Goal: Transaction & Acquisition: Purchase product/service

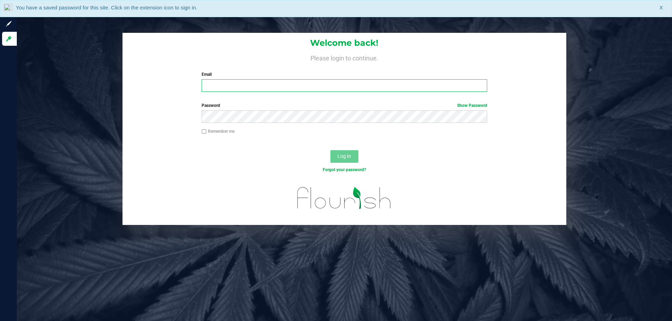
click at [232, 89] on input "Email" at bounding box center [344, 85] width 285 height 13
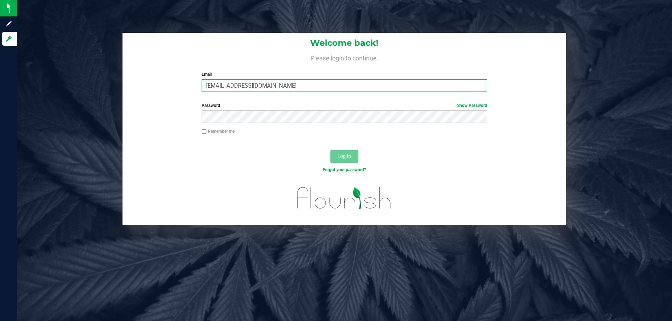
type input "[EMAIL_ADDRESS][DOMAIN_NAME]"
click at [330, 150] on button "Log In" at bounding box center [344, 156] width 28 height 13
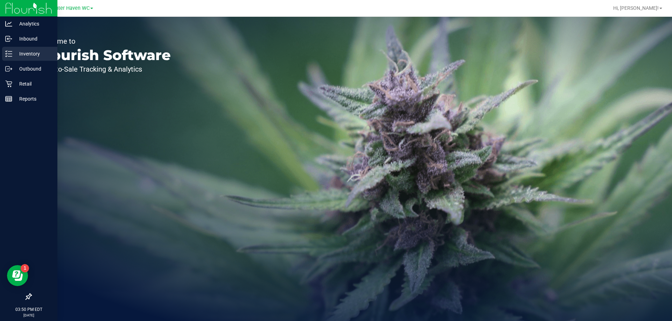
click at [20, 56] on p "Inventory" at bounding box center [33, 54] width 42 height 8
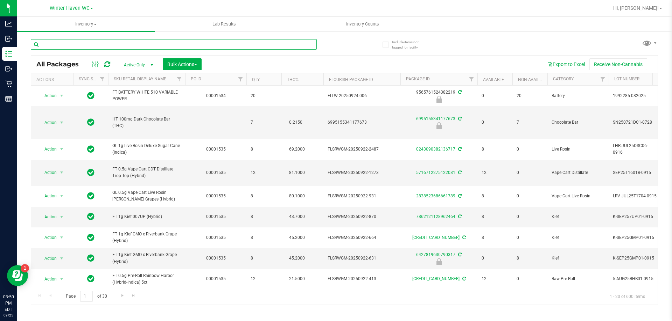
click at [125, 47] on input "text" at bounding box center [174, 44] width 286 height 10
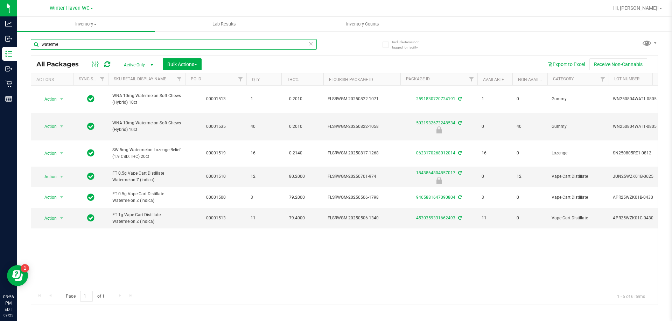
click at [109, 48] on input "waterme" at bounding box center [174, 44] width 286 height 10
click at [109, 47] on input "waterme" at bounding box center [174, 44] width 286 height 10
click at [109, 46] on input "waterme" at bounding box center [174, 44] width 286 height 10
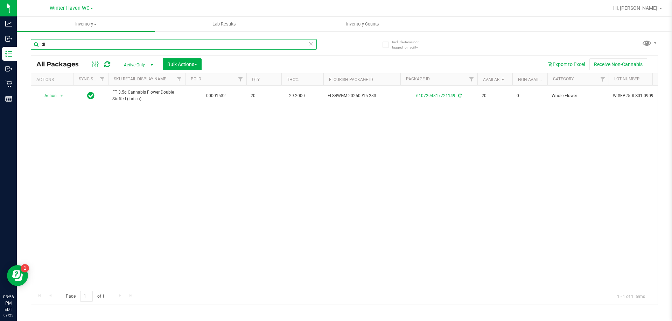
type input "d"
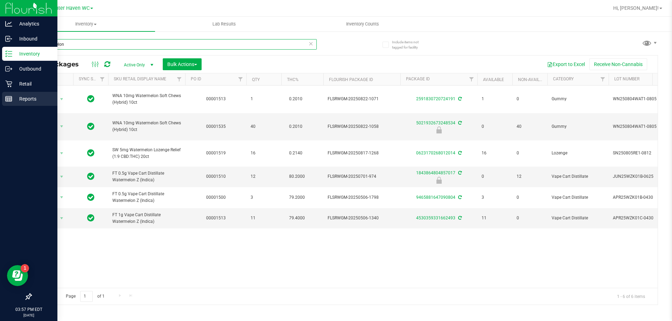
type input "watermelon"
click at [15, 96] on p "Reports" at bounding box center [33, 99] width 42 height 8
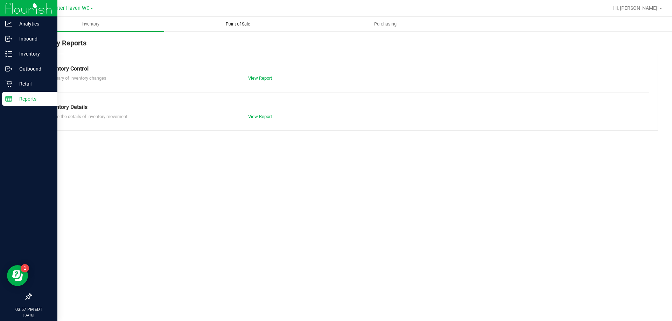
click at [244, 24] on span "Point of Sale" at bounding box center [237, 24] width 43 height 6
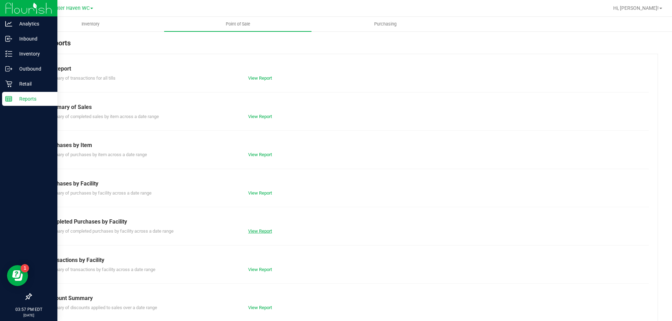
click at [261, 232] on link "View Report" at bounding box center [260, 231] width 24 height 5
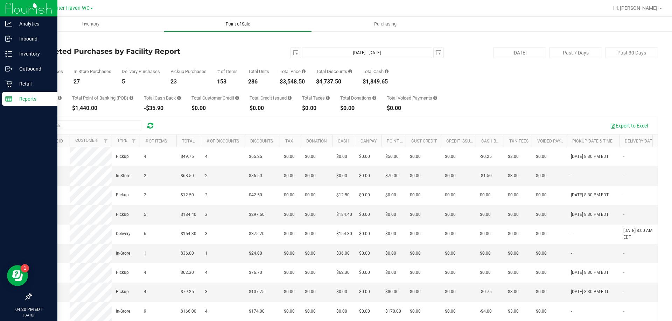
click at [240, 24] on span "Point of Sale" at bounding box center [237, 24] width 43 height 6
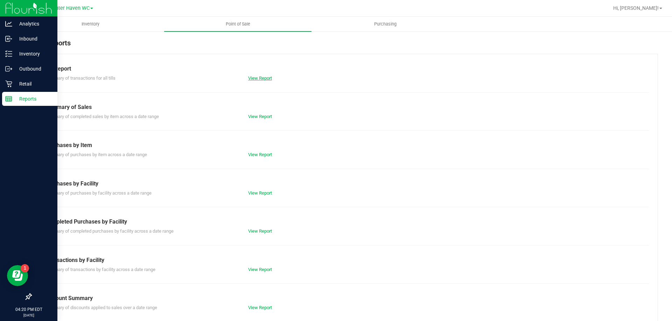
click at [261, 79] on link "View Report" at bounding box center [260, 78] width 24 height 5
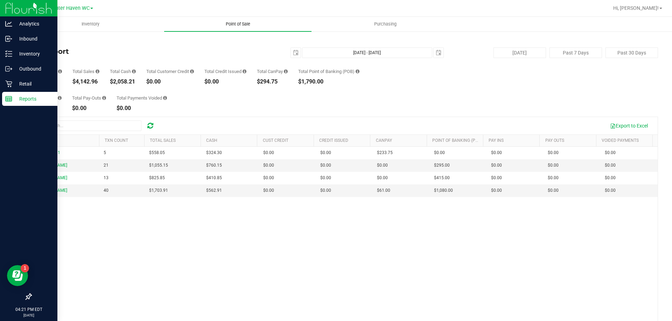
click at [243, 23] on span "Point of Sale" at bounding box center [237, 24] width 43 height 6
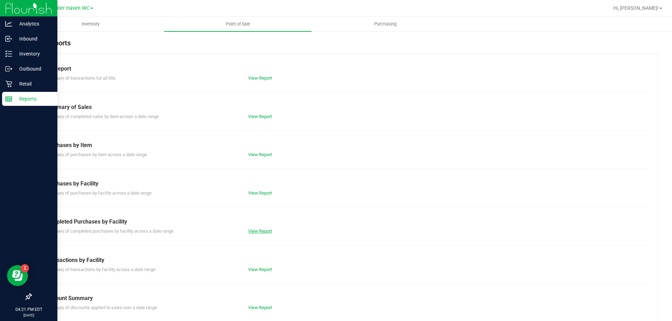
click at [258, 229] on link "View Report" at bounding box center [260, 231] width 24 height 5
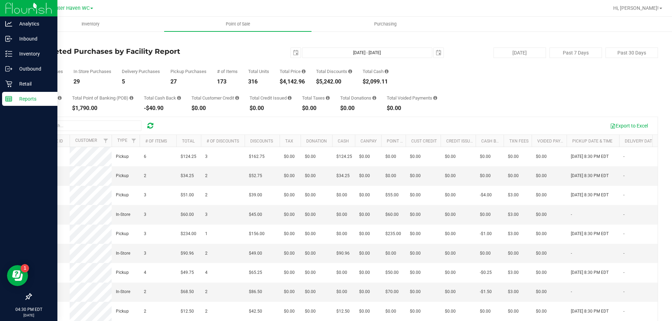
drag, startPoint x: 109, startPoint y: 5, endPoint x: 245, endPoint y: 56, distance: 145.0
click at [245, 56] on div "[DATE] [DATE] - [DATE] [DATE]" at bounding box center [341, 53] width 214 height 10
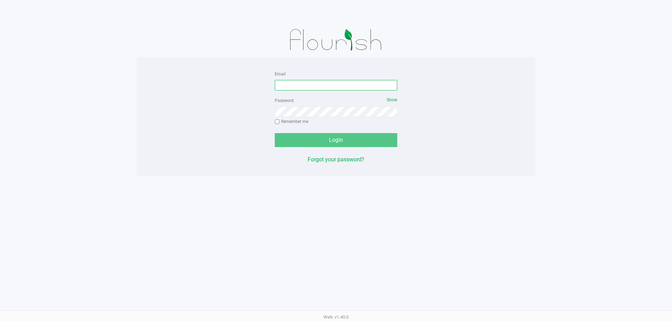
click at [320, 85] on input "Email" at bounding box center [336, 85] width 122 height 10
type input "[EMAIL_ADDRESS][DOMAIN_NAME]"
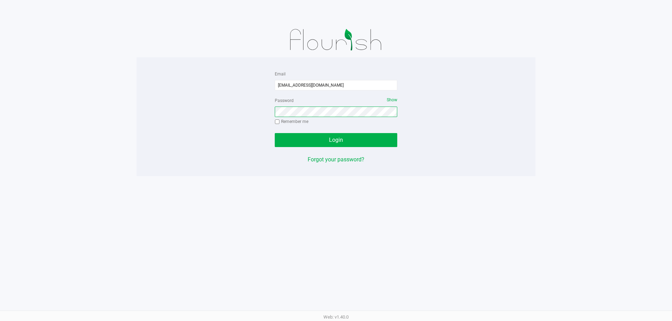
click at [275, 133] on button "Login" at bounding box center [336, 140] width 122 height 14
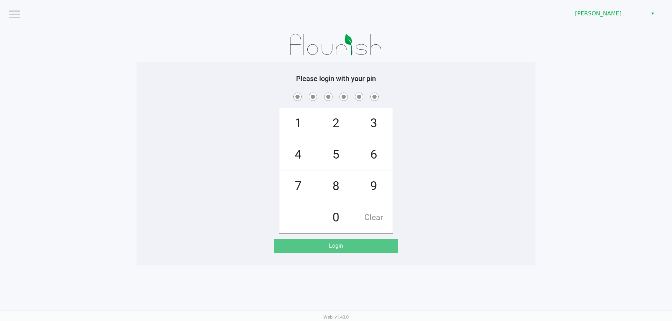
click at [414, 130] on div "1 4 7 2 5 8 0 3 6 9 Clear" at bounding box center [335, 162] width 399 height 142
checkbox input "true"
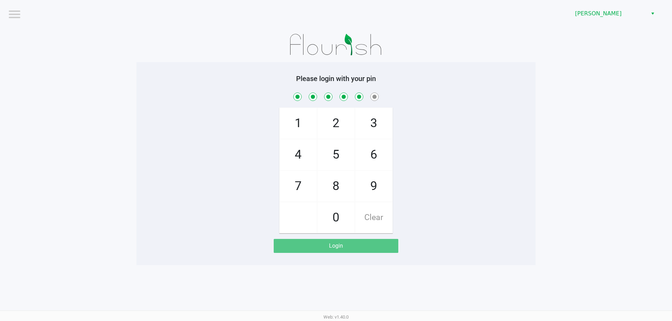
checkbox input "true"
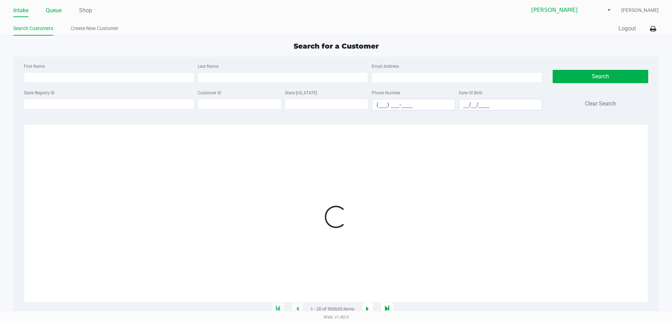
click at [47, 13] on link "Queue" at bounding box center [54, 11] width 16 height 10
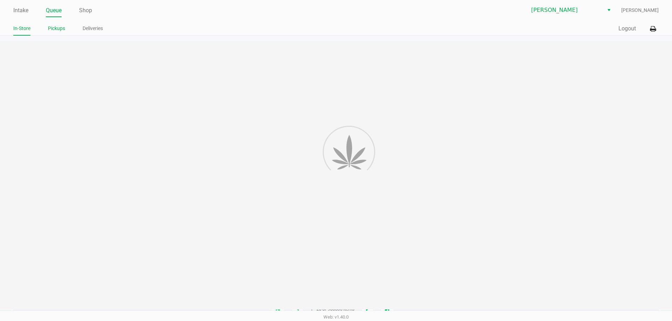
click at [54, 34] on li "Pickups" at bounding box center [56, 29] width 17 height 12
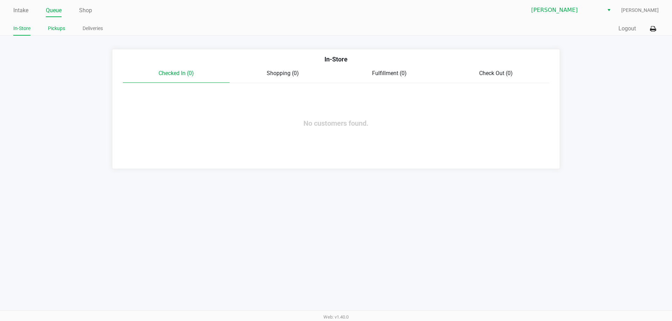
click at [53, 28] on link "Pickups" at bounding box center [56, 28] width 17 height 9
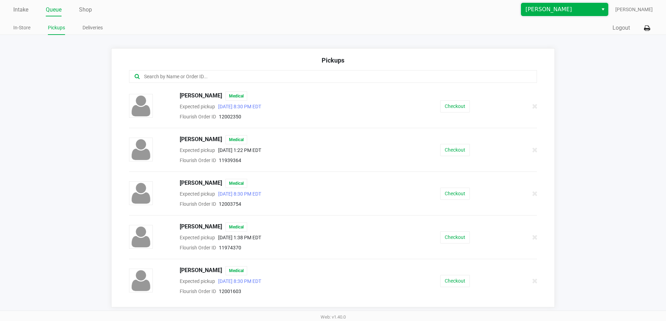
click at [566, 5] on span "[PERSON_NAME]" at bounding box center [560, 9] width 68 height 8
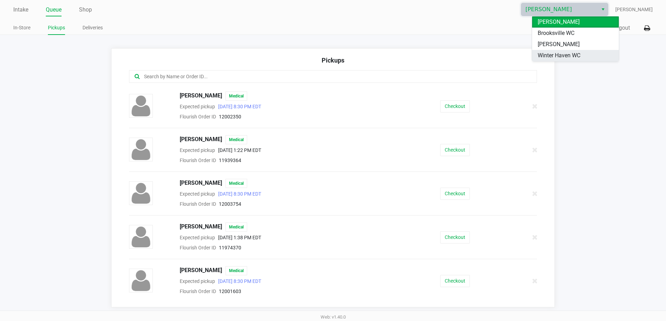
click at [568, 56] on span "Winter Haven WC" at bounding box center [559, 55] width 43 height 8
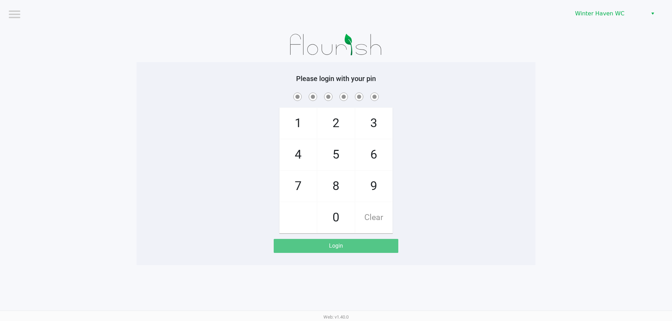
click at [509, 141] on div "1 4 7 2 5 8 0 3 6 9 Clear" at bounding box center [335, 162] width 399 height 142
checkbox input "true"
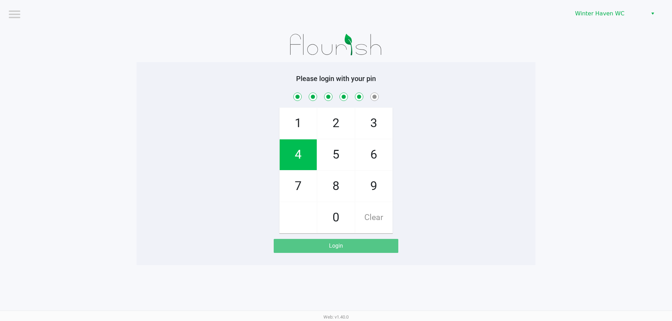
checkbox input "true"
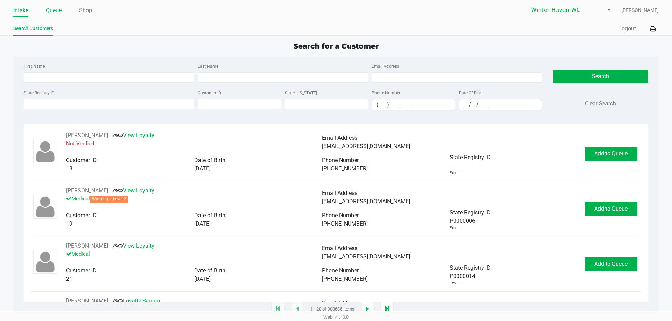
click at [60, 9] on link "Queue" at bounding box center [54, 11] width 16 height 10
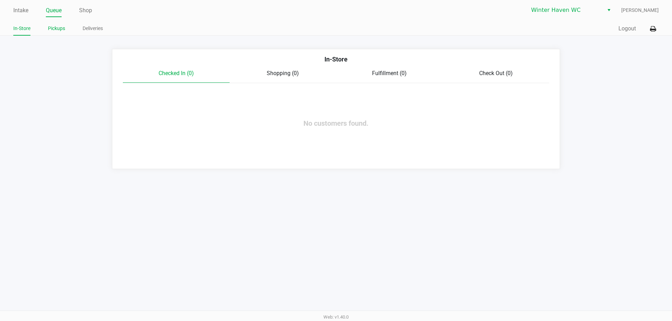
click at [63, 35] on li "Pickups" at bounding box center [56, 29] width 17 height 12
click at [63, 31] on link "Pickups" at bounding box center [56, 28] width 17 height 9
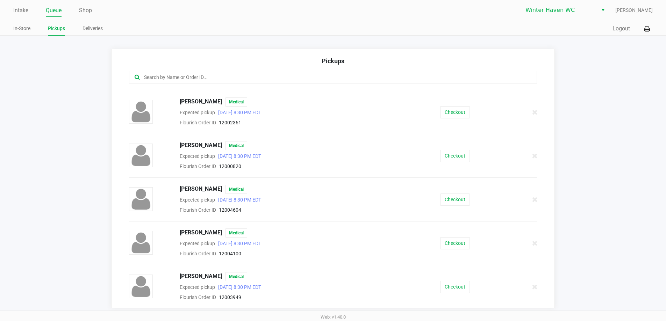
scroll to position [389, 0]
click at [449, 242] on button "Checkout" at bounding box center [455, 243] width 30 height 12
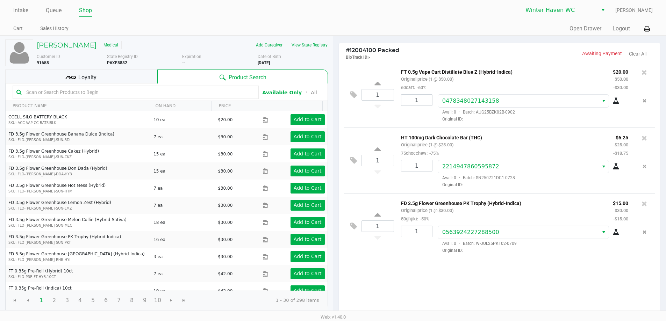
click at [126, 95] on input "text" at bounding box center [139, 92] width 232 height 10
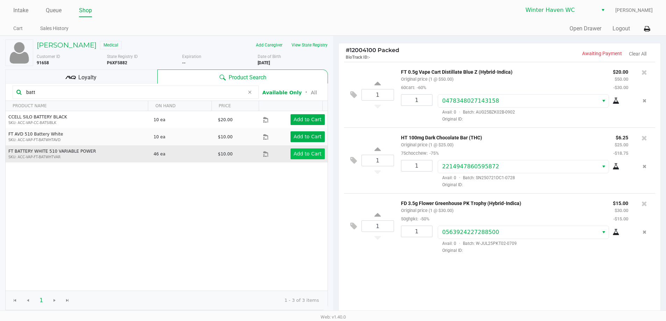
type input "batt"
click at [310, 151] on app-button-loader "Add to Cart" at bounding box center [308, 154] width 28 height 6
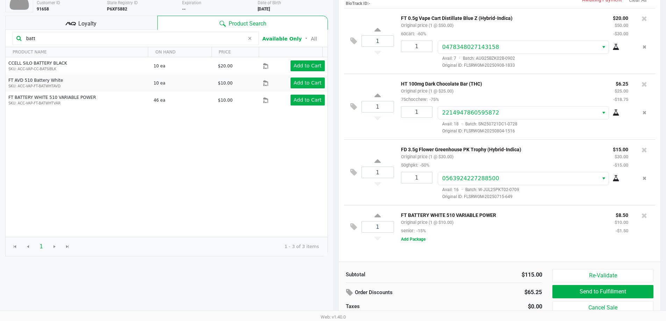
scroll to position [72, 0]
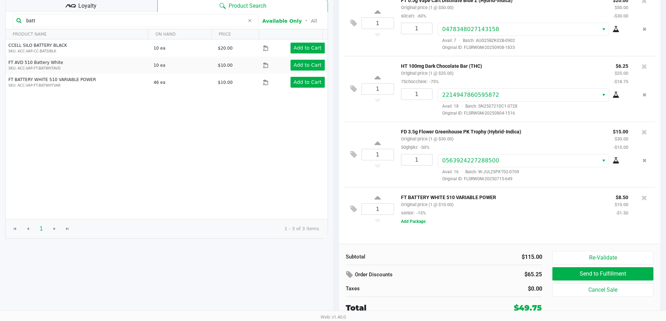
click at [481, 222] on div "FT BATTERY WHITE 510 VARIABLE POWER Original price (1 @ $10.00) senior: -15% $8…" at bounding box center [522, 209] width 256 height 33
click at [482, 222] on div "FT BATTERY WHITE 510 VARIABLE POWER Original price (1 @ $10.00) senior: -15% $8…" at bounding box center [522, 209] width 256 height 33
click at [420, 220] on button "Add Package" at bounding box center [413, 222] width 24 height 6
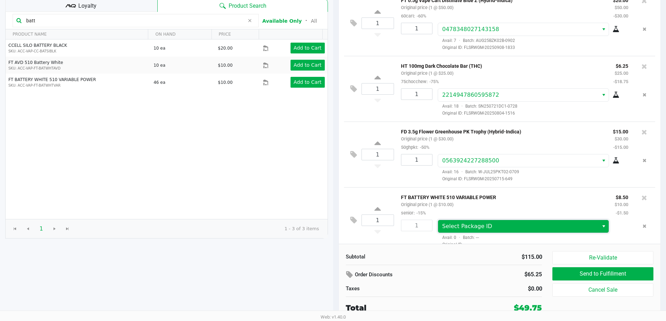
click at [466, 226] on span "Select Package ID" at bounding box center [468, 226] width 50 height 7
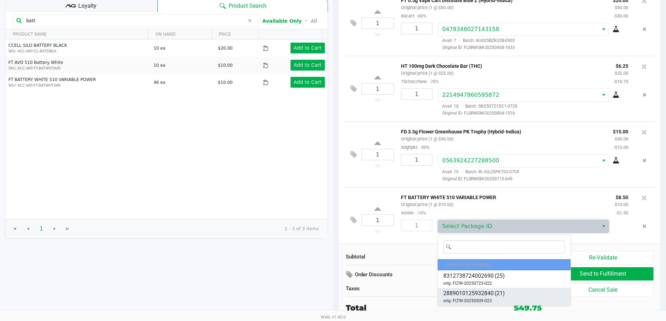
click at [527, 291] on li "2889010125932840 (21) orig: FLTW-20250509-023" at bounding box center [504, 296] width 133 height 17
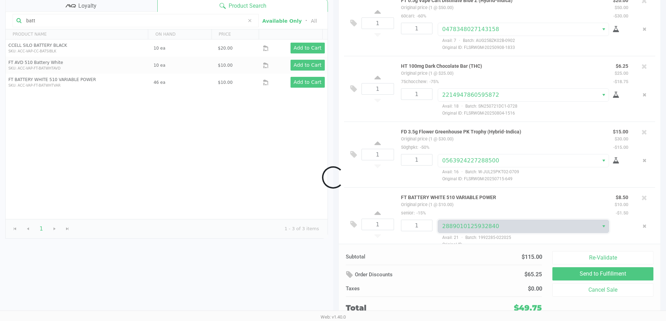
scroll to position [10, 0]
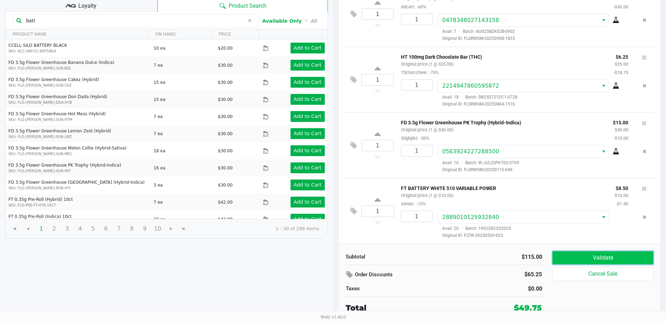
click at [585, 257] on button "Validate" at bounding box center [603, 258] width 101 height 13
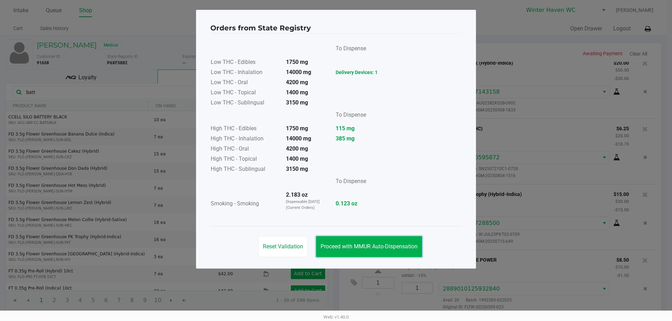
drag, startPoint x: 408, startPoint y: 240, endPoint x: 483, endPoint y: 283, distance: 86.0
click at [408, 241] on button "Proceed with MMUR Auto-Dispensation" at bounding box center [369, 246] width 106 height 21
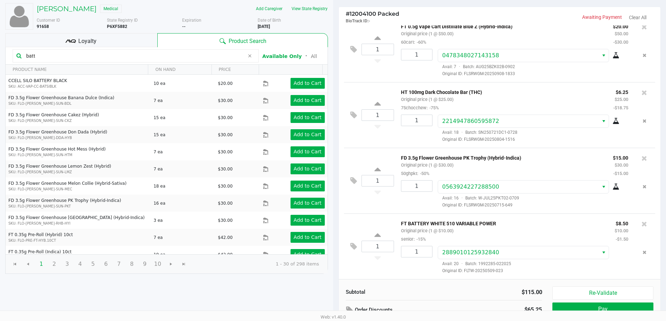
scroll to position [72, 0]
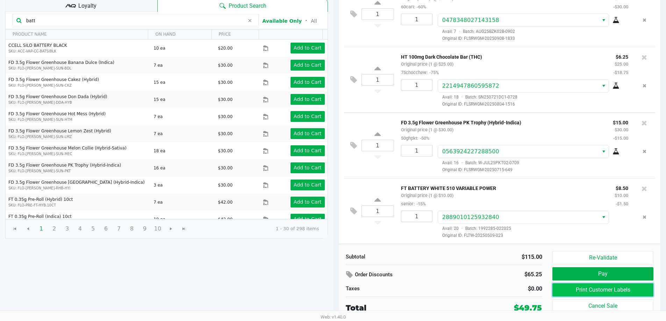
click at [572, 291] on button "Print Customer Labels" at bounding box center [603, 290] width 101 height 13
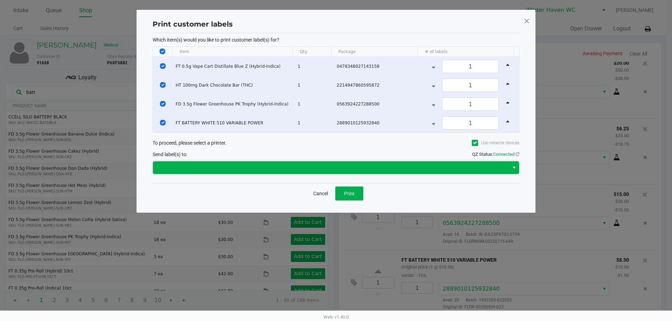
click at [324, 170] on span at bounding box center [330, 168] width 347 height 8
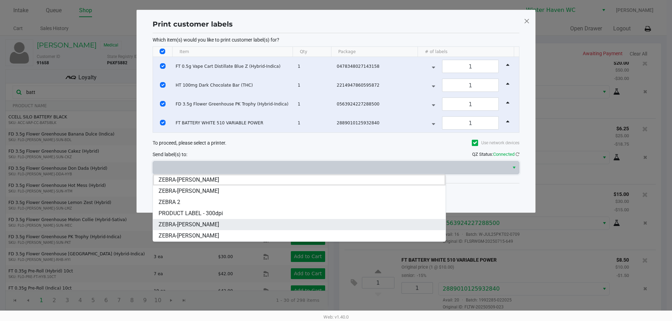
click at [238, 224] on li "ZEBRA-JAMES-BROWN" at bounding box center [299, 224] width 292 height 11
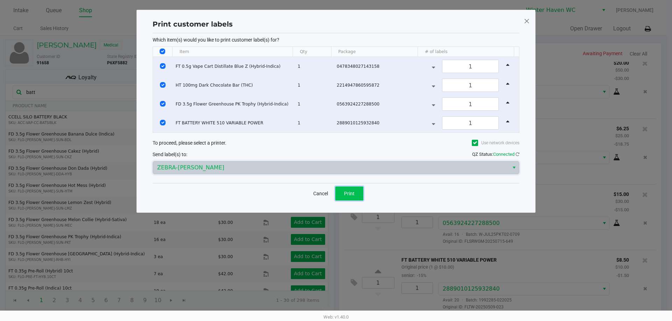
click at [349, 194] on span "Print" at bounding box center [349, 194] width 10 height 6
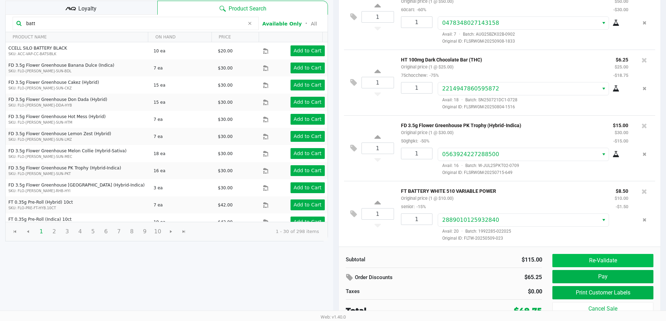
scroll to position [72, 0]
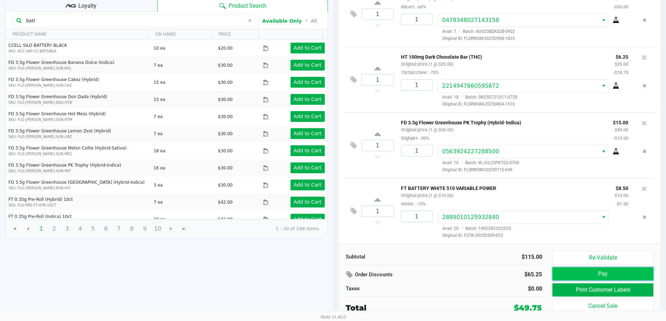
click at [612, 275] on button "Pay" at bounding box center [603, 274] width 101 height 13
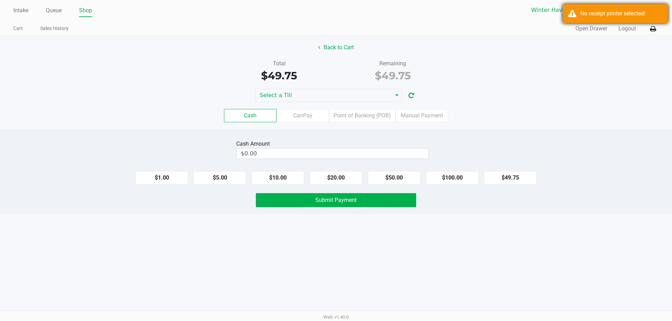
click at [612, 7] on div "No receipt printer selected!" at bounding box center [615, 13] width 105 height 19
click at [651, 27] on icon at bounding box center [653, 29] width 6 height 5
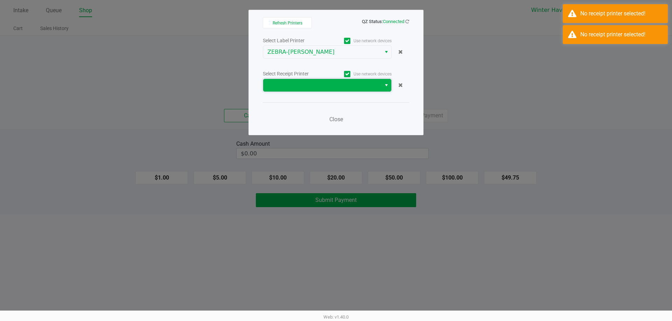
click at [330, 90] on span at bounding box center [322, 85] width 118 height 13
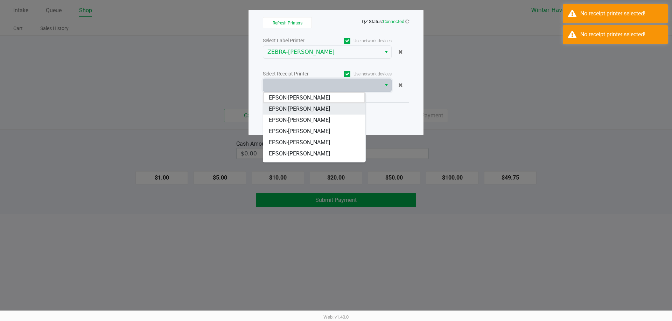
click at [320, 108] on span "EPSON-JAMES-BROWN" at bounding box center [299, 109] width 61 height 8
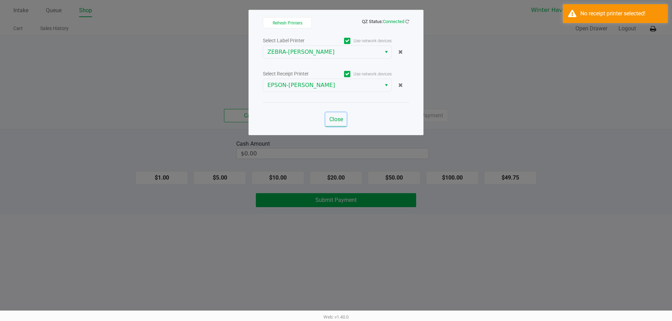
click at [339, 117] on span "Close" at bounding box center [336, 119] width 14 height 7
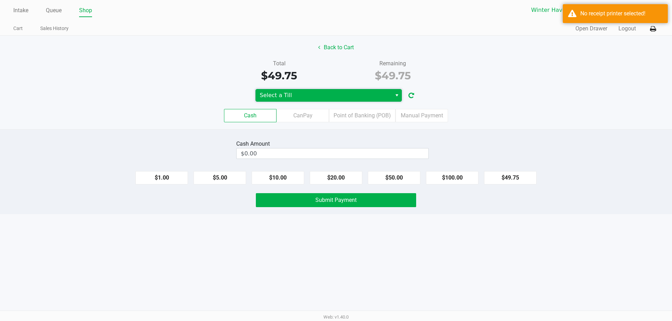
click at [283, 99] on span "Select a Till" at bounding box center [324, 95] width 128 height 8
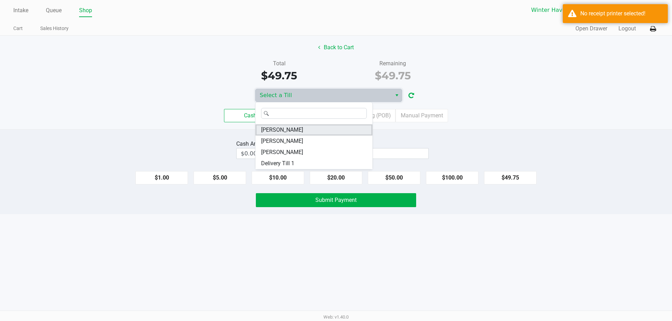
click at [300, 129] on span "[PERSON_NAME]" at bounding box center [282, 130] width 42 height 8
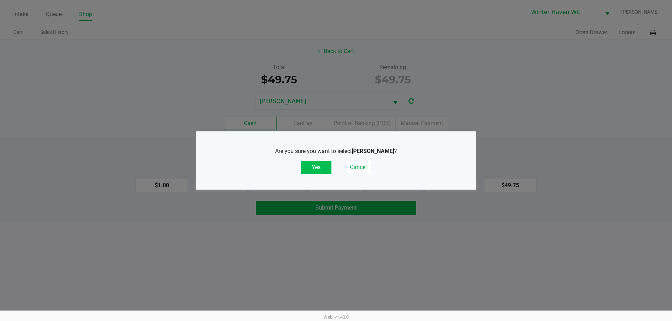
click at [317, 166] on button "Yes" at bounding box center [316, 167] width 30 height 13
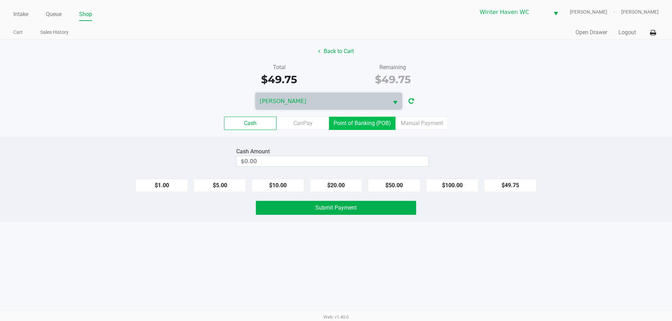
click at [359, 126] on label "Point of Banking (POB)" at bounding box center [362, 123] width 66 height 13
click at [0, 0] on 7 "Point of Banking (POB)" at bounding box center [0, 0] width 0 height 0
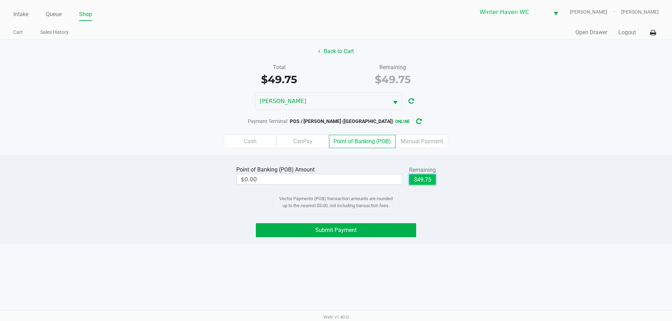
click at [426, 181] on button "$49.75" at bounding box center [422, 180] width 27 height 10
type input "$49.75"
click at [363, 228] on button "Submit Payment" at bounding box center [336, 231] width 160 height 14
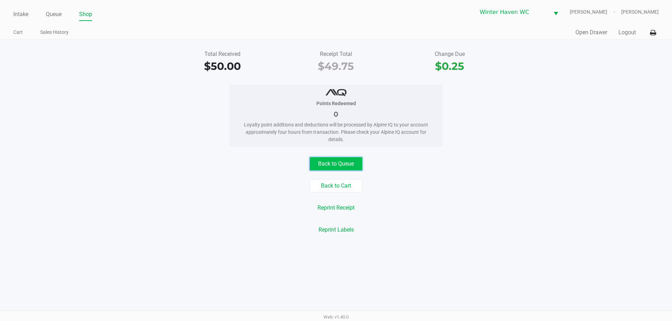
click at [351, 168] on button "Back to Queue" at bounding box center [336, 163] width 52 height 13
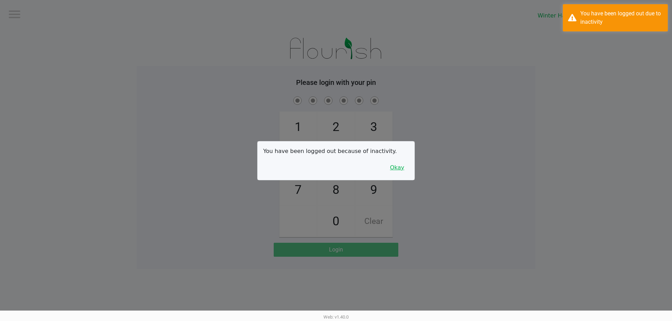
click at [398, 169] on button "Okay" at bounding box center [396, 167] width 23 height 13
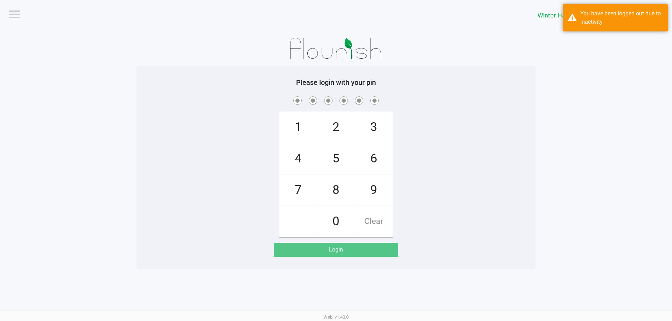
click at [410, 164] on div "1 4 7 2 5 8 0 3 6 9 Clear" at bounding box center [335, 166] width 399 height 142
checkbox input "true"
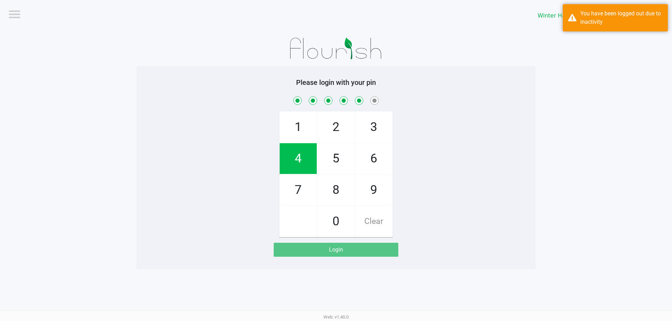
checkbox input "true"
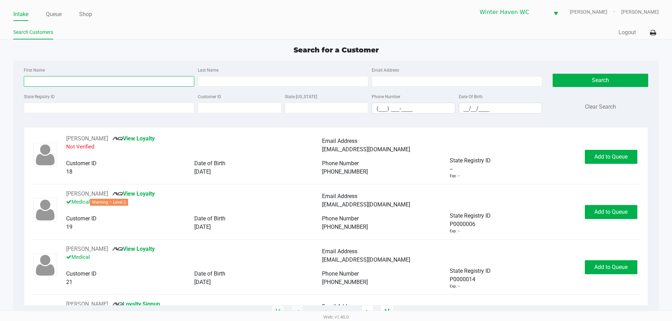
click at [87, 78] on input "First Name" at bounding box center [109, 81] width 170 height 10
type input "sean"
click at [245, 79] on input "Last Name" at bounding box center [283, 81] width 170 height 10
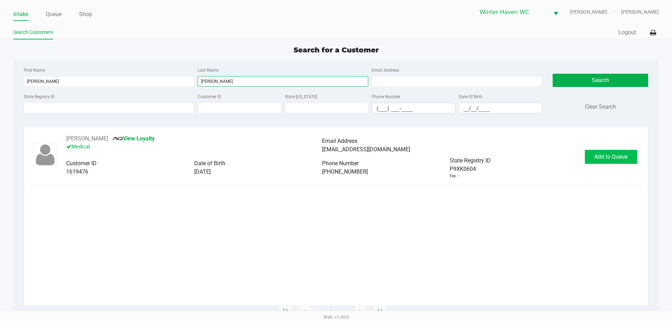
type input "ripley"
click at [591, 153] on button "Add to Queue" at bounding box center [611, 157] width 52 height 14
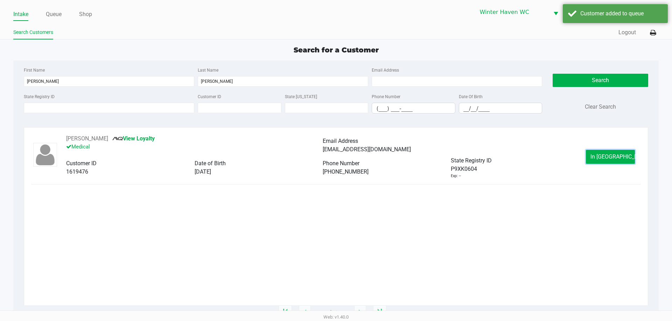
click at [594, 154] on button "In Queue" at bounding box center [610, 157] width 49 height 14
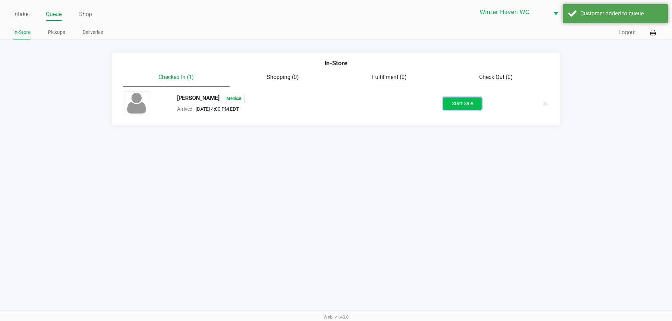
click at [474, 106] on button "Start Sale" at bounding box center [462, 104] width 38 height 12
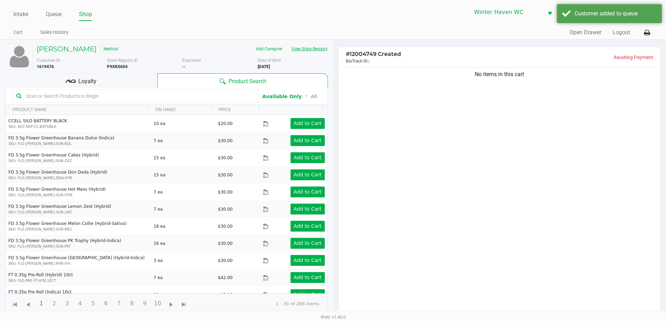
drag, startPoint x: 304, startPoint y: 57, endPoint x: 304, endPoint y: 51, distance: 5.6
click at [304, 56] on div "Customer ID 1619476 State Registry ID P9XK0604 Expiration -- More Date of Birth…" at bounding box center [182, 62] width 302 height 15
click at [304, 51] on button "View State Registry" at bounding box center [307, 48] width 41 height 11
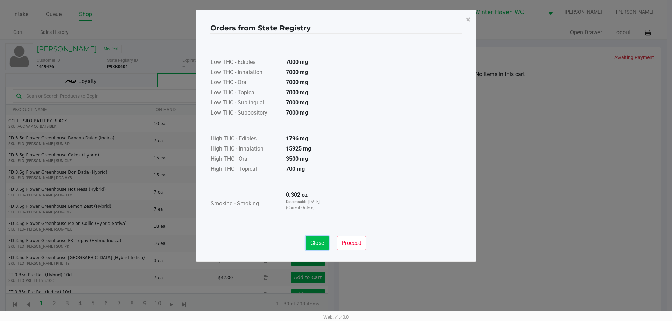
click at [324, 246] on span "Close" at bounding box center [317, 243] width 14 height 7
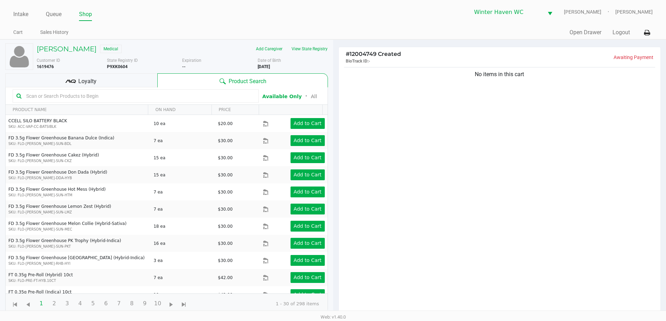
click at [86, 94] on input "text" at bounding box center [139, 96] width 232 height 10
type input "s"
click at [322, 47] on button "View State Registry" at bounding box center [307, 48] width 41 height 11
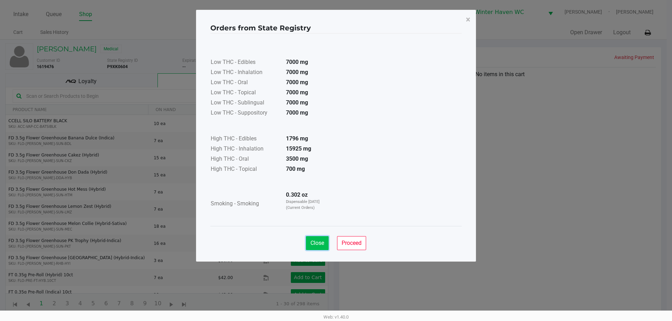
click at [321, 244] on span "Close" at bounding box center [317, 243] width 14 height 7
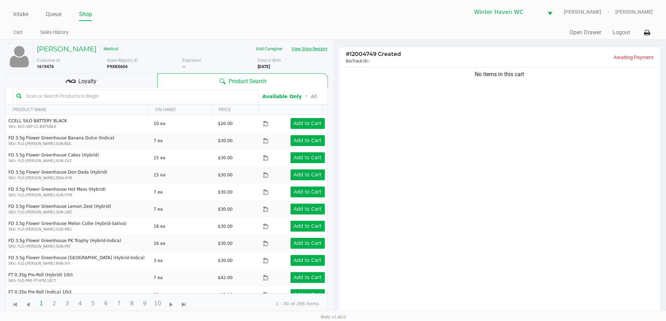
click at [313, 45] on button "View State Registry" at bounding box center [307, 48] width 41 height 11
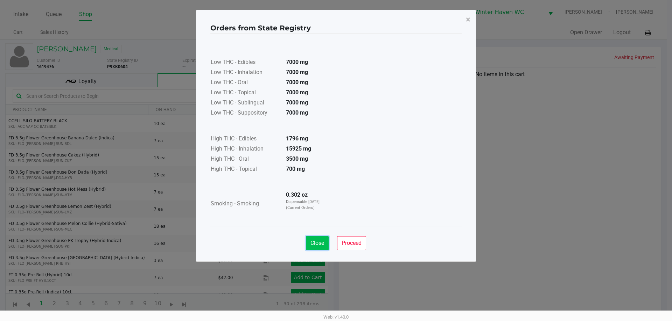
click at [321, 243] on span "Close" at bounding box center [317, 243] width 14 height 7
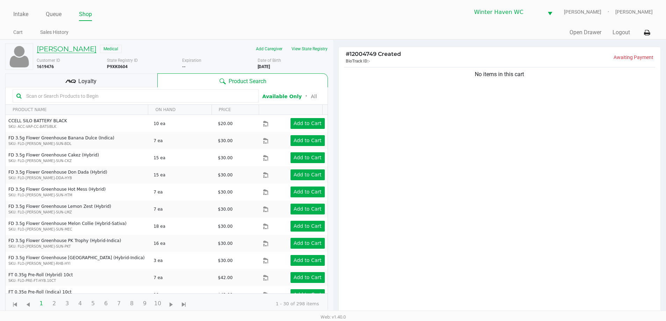
click at [76, 51] on h5 "SEAN RIPLEY" at bounding box center [67, 49] width 60 height 8
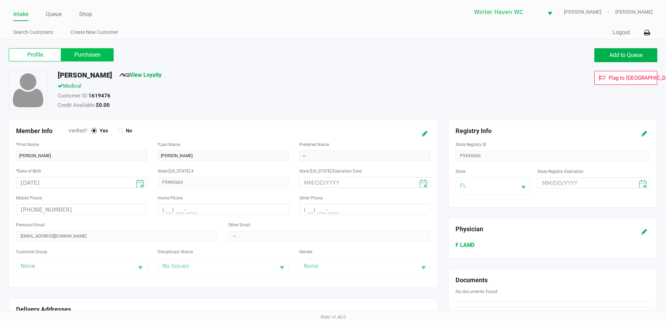
click at [83, 54] on label "Purchases" at bounding box center [87, 54] width 52 height 13
click at [0, 0] on 1 "Purchases" at bounding box center [0, 0] width 0 height 0
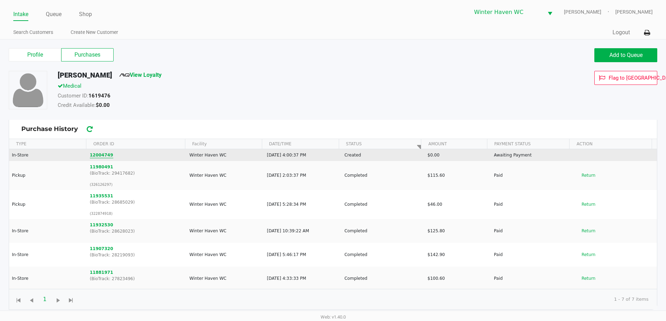
click at [102, 156] on button "12004749" at bounding box center [101, 155] width 23 height 6
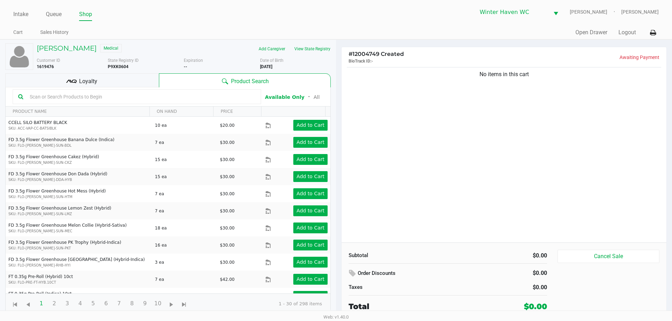
click at [123, 98] on input "text" at bounding box center [141, 97] width 228 height 10
click at [123, 90] on div at bounding box center [137, 97] width 248 height 15
click at [118, 96] on input "text" at bounding box center [141, 97] width 228 height 10
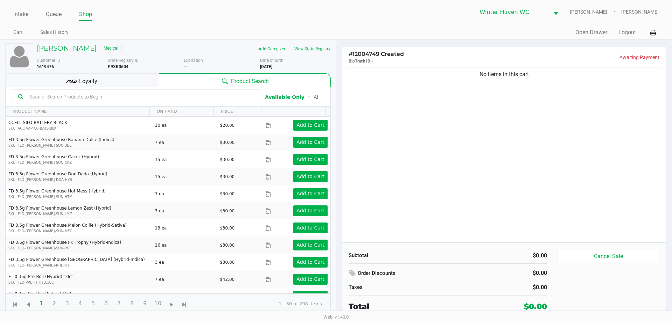
click at [321, 50] on button "View State Registry" at bounding box center [310, 48] width 41 height 11
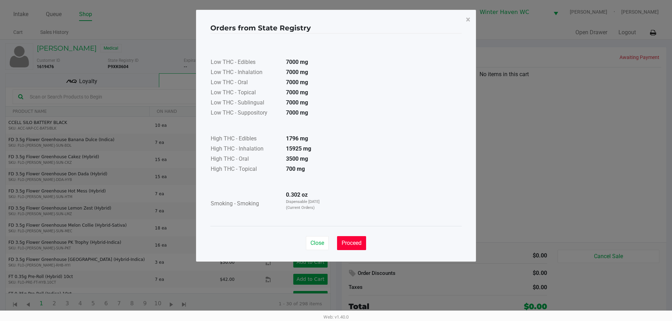
click at [345, 242] on span "Proceed" at bounding box center [351, 243] width 20 height 7
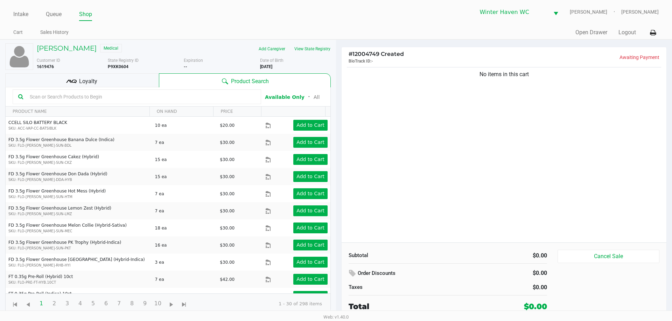
click at [209, 93] on input "text" at bounding box center [141, 97] width 228 height 10
click at [307, 51] on button "View State Registry" at bounding box center [310, 48] width 41 height 11
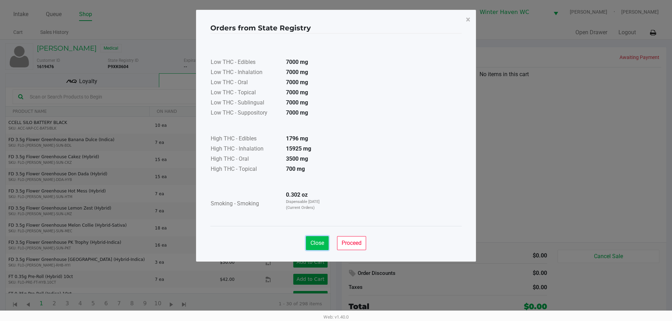
click at [319, 242] on span "Close" at bounding box center [317, 243] width 14 height 7
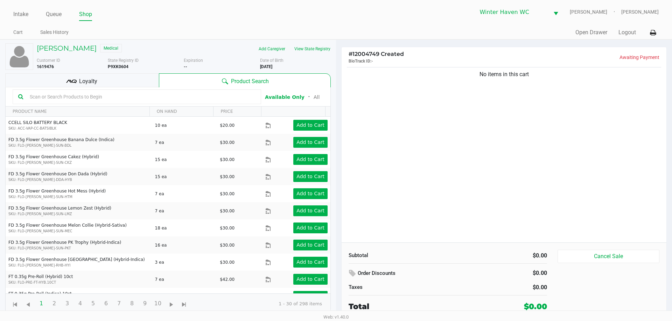
click at [57, 110] on th "PRODUCT NAME" at bounding box center [78, 112] width 144 height 10
click at [57, 103] on div at bounding box center [137, 97] width 248 height 15
click at [62, 95] on input "text" at bounding box center [141, 97] width 228 height 10
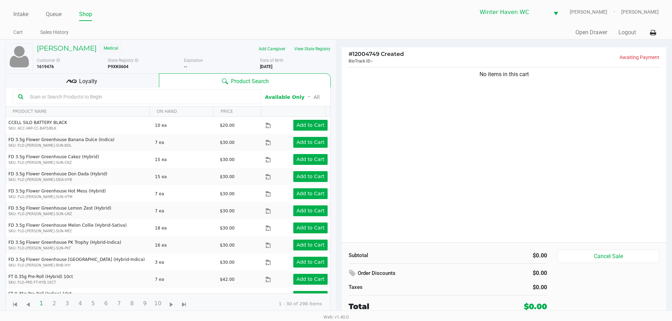
click at [62, 95] on input "text" at bounding box center [141, 97] width 228 height 10
click at [62, 96] on input "text" at bounding box center [141, 97] width 228 height 10
click at [63, 98] on input "text" at bounding box center [141, 97] width 228 height 10
click at [99, 102] on input "text" at bounding box center [141, 97] width 228 height 10
click at [101, 100] on input "text" at bounding box center [141, 97] width 228 height 10
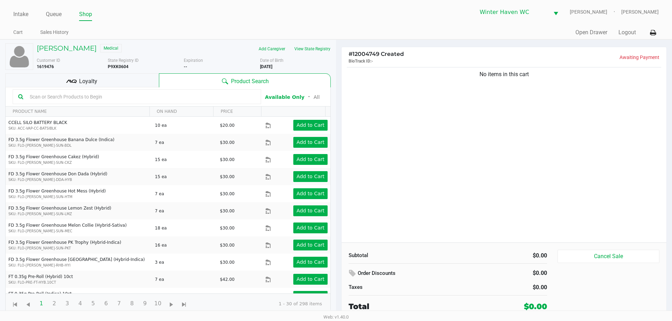
click at [101, 100] on input "text" at bounding box center [141, 97] width 228 height 10
click at [101, 99] on input "text" at bounding box center [141, 97] width 228 height 10
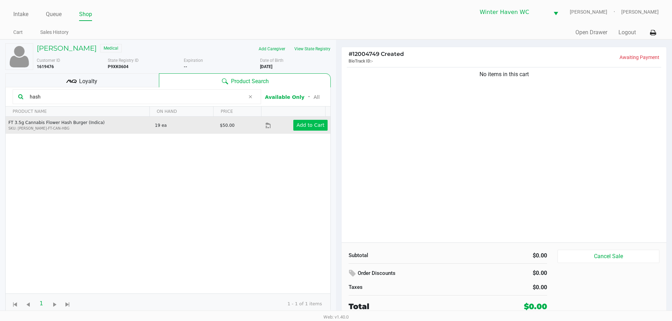
type input "hash"
click at [310, 125] on app-button-loader "Add to Cart" at bounding box center [310, 125] width 28 height 6
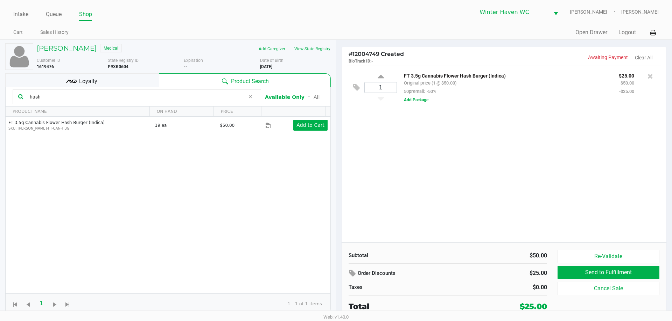
click at [139, 94] on input "hash" at bounding box center [136, 97] width 218 height 10
type input "h"
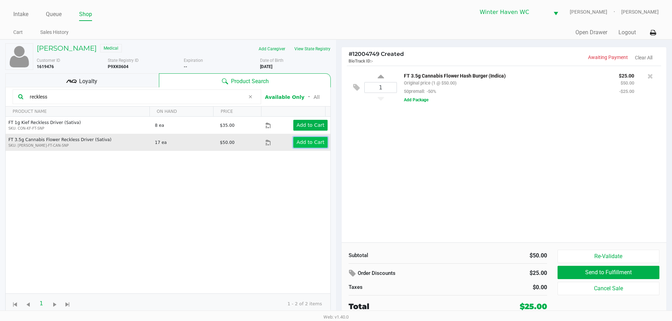
click at [304, 143] on app-button-loader "Add to Cart" at bounding box center [310, 143] width 28 height 6
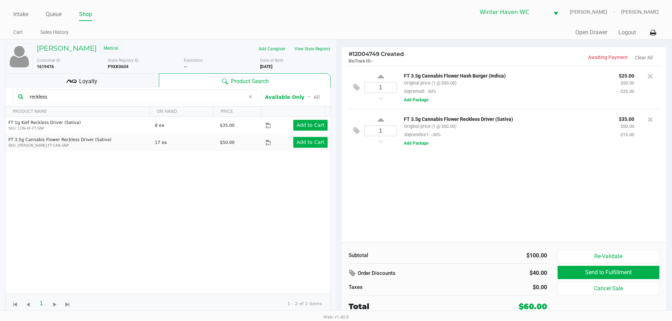
click at [204, 94] on input "reckless" at bounding box center [136, 97] width 218 height 10
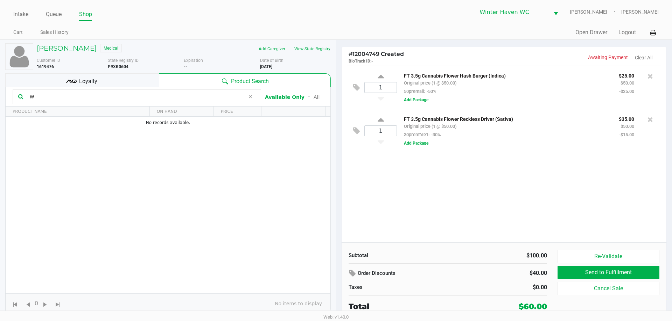
type input "W"
click at [477, 233] on div "1 FT 3.5g Cannabis Flower Hash Burger (Indica) Original price (1 @ $50.00) 50pr…" at bounding box center [503, 154] width 325 height 177
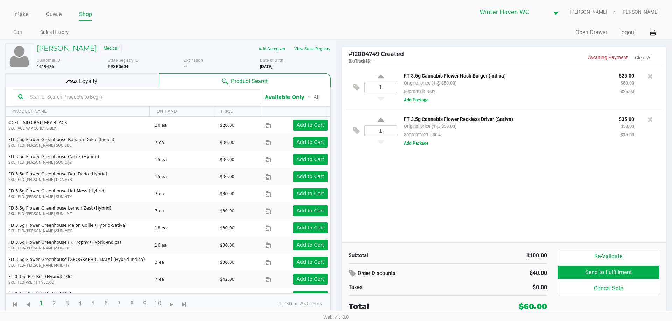
click at [476, 226] on div "1 FT 3.5g Cannabis Flower Hash Burger (Indica) Original price (1 @ $50.00) 50pr…" at bounding box center [503, 154] width 325 height 177
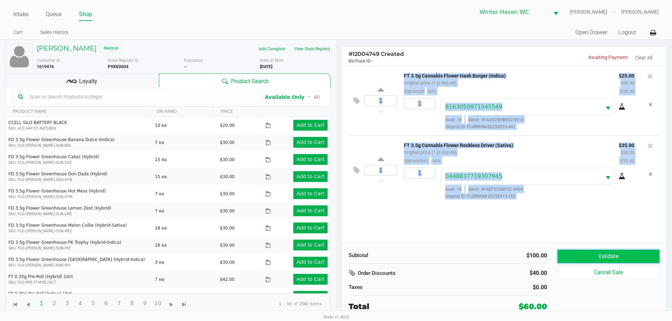
click at [577, 253] on button "Validate" at bounding box center [608, 256] width 102 height 13
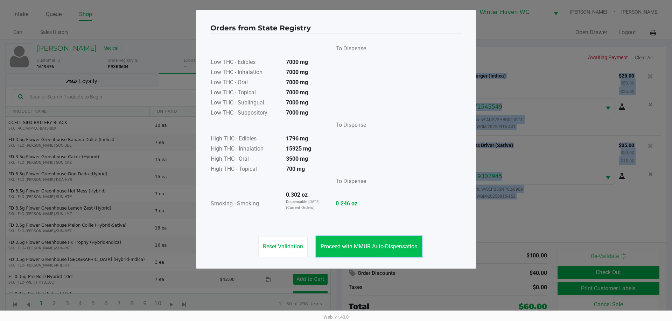
click at [390, 253] on button "Proceed with MMUR Auto-Dispensation" at bounding box center [369, 246] width 106 height 21
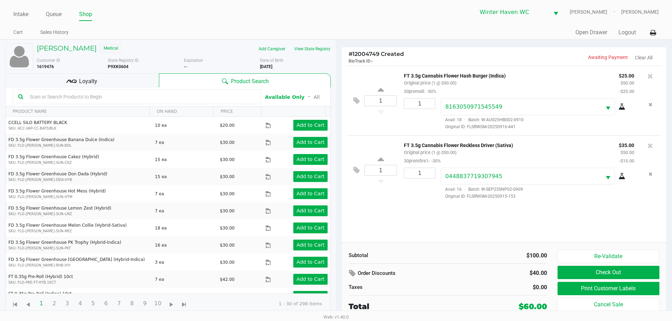
click at [59, 84] on div "Loyalty" at bounding box center [82, 80] width 154 height 14
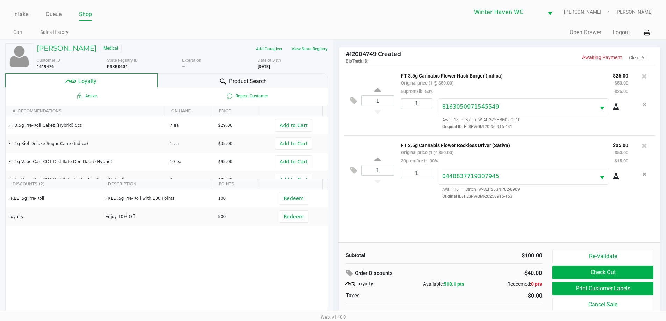
click at [242, 79] on span "Product Search" at bounding box center [248, 81] width 38 height 8
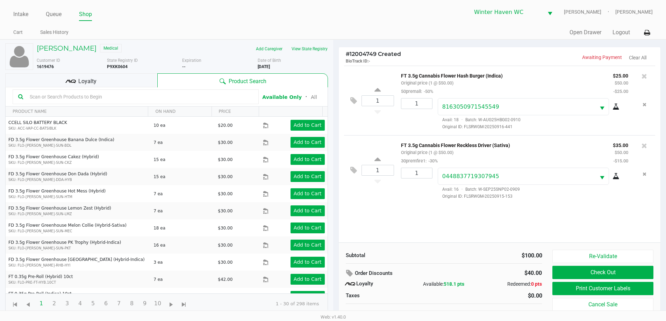
click at [160, 100] on input "text" at bounding box center [140, 97] width 226 height 10
type input "zkr"
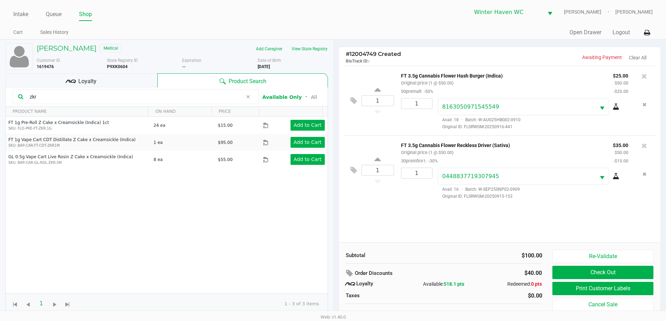
click at [99, 92] on input "zkr" at bounding box center [135, 97] width 216 height 10
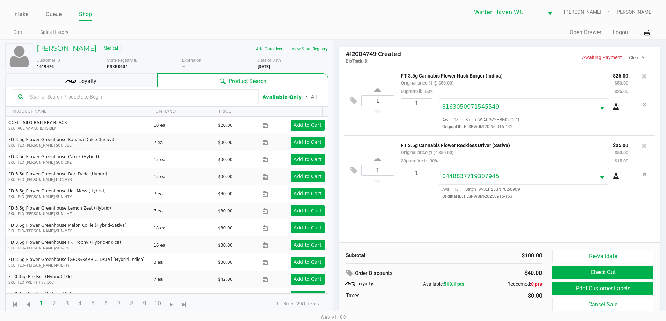
click at [122, 99] on input "text" at bounding box center [140, 97] width 226 height 10
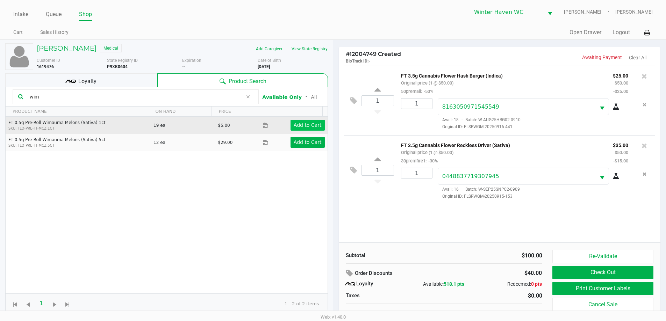
type input "wim"
click at [307, 124] on app-button-loader "Add to Cart" at bounding box center [308, 125] width 28 height 6
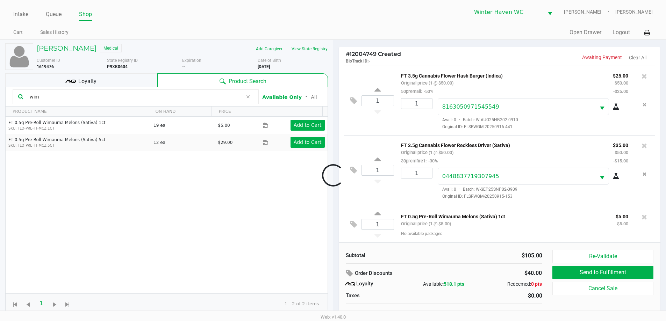
scroll to position [2, 0]
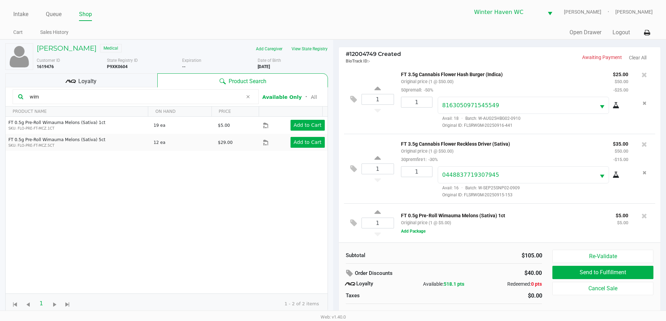
click at [107, 84] on div "Loyalty" at bounding box center [81, 80] width 152 height 14
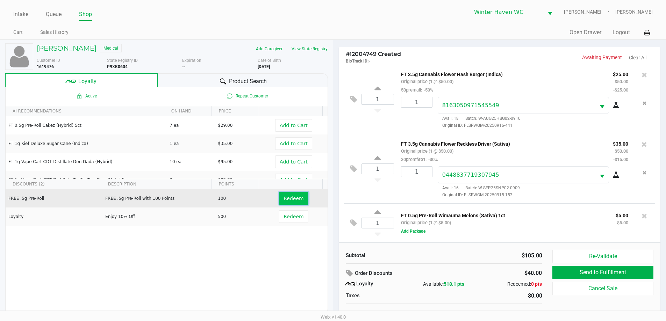
click at [297, 201] on span "Redeem" at bounding box center [294, 199] width 20 height 6
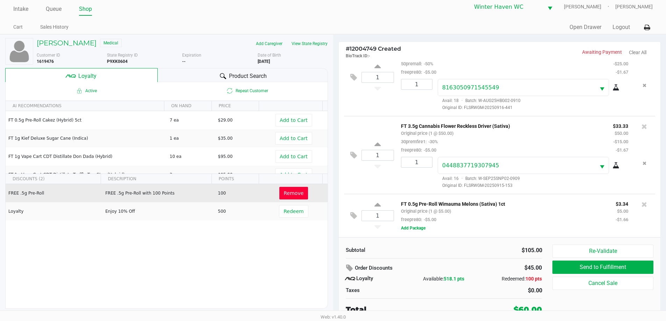
scroll to position [7, 0]
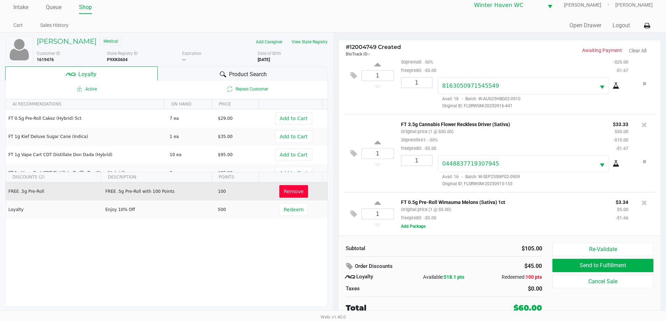
click at [239, 73] on span "Product Search" at bounding box center [248, 74] width 38 height 8
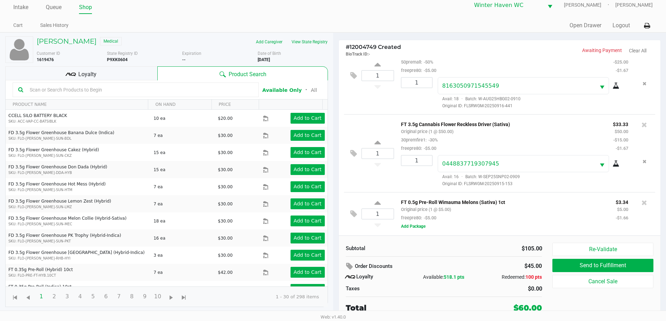
click at [513, 200] on p "FT 0.5g Pre-Roll Wimauma Melons (Sativa) 1ct" at bounding box center [503, 201] width 204 height 7
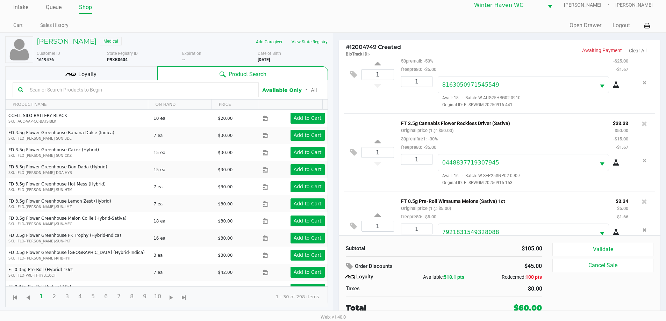
scroll to position [50, 0]
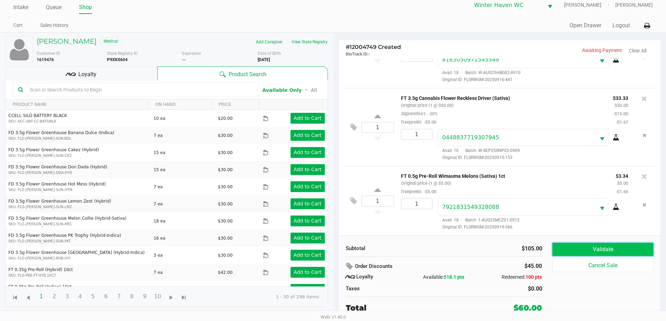
click at [586, 247] on button "Validate" at bounding box center [603, 249] width 101 height 13
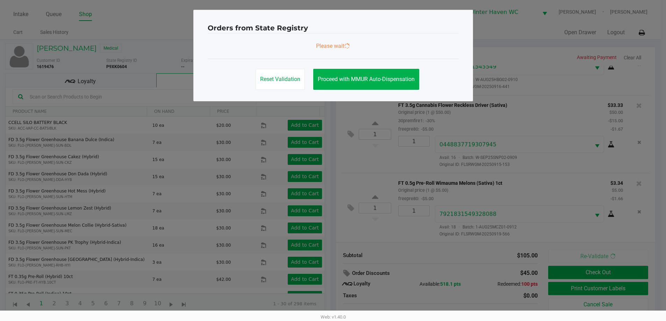
scroll to position [0, 0]
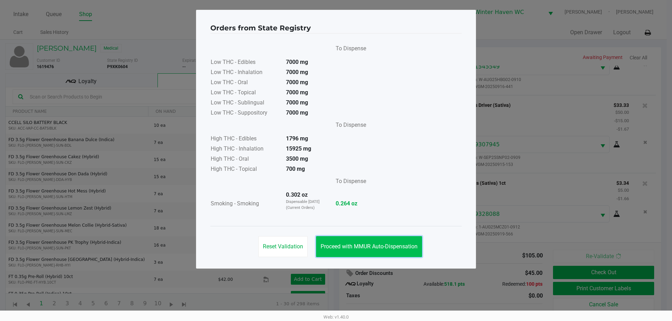
click at [403, 249] on span "Proceed with MMUR Auto-Dispensation" at bounding box center [368, 246] width 97 height 7
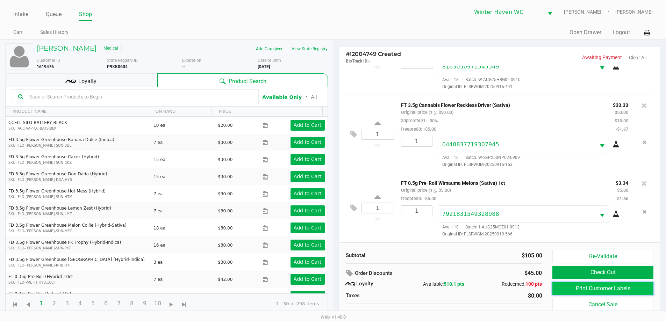
click at [618, 292] on button "Print Customer Labels" at bounding box center [603, 288] width 101 height 13
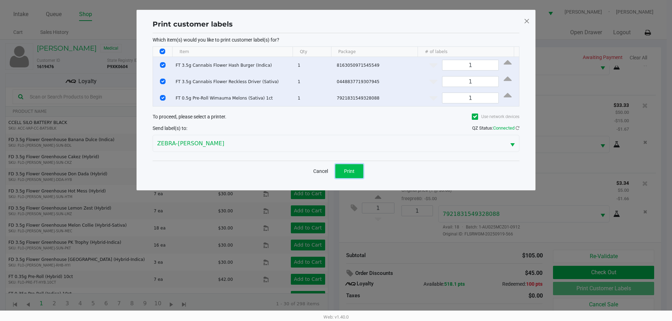
click at [354, 171] on button "Print" at bounding box center [349, 171] width 28 height 14
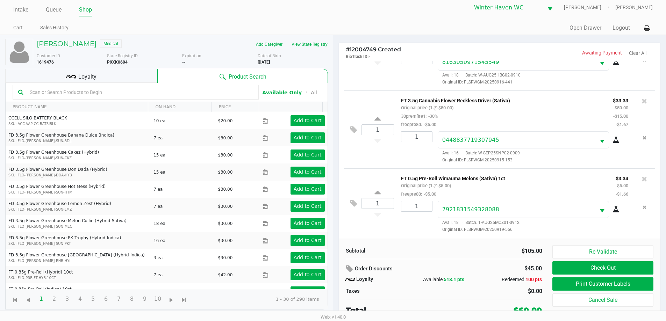
scroll to position [7, 0]
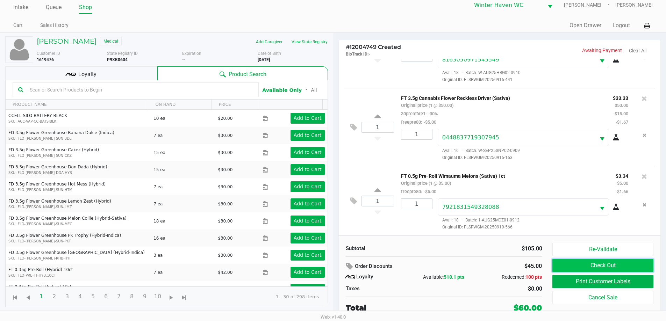
click at [587, 267] on button "Check Out" at bounding box center [603, 265] width 101 height 13
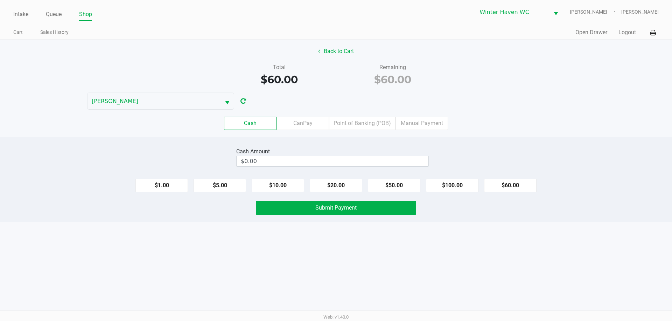
click at [383, 115] on div "Cash CanPay Point of Banking (POB) Manual Payment" at bounding box center [336, 123] width 682 height 27
click at [379, 122] on label "Point of Banking (POB)" at bounding box center [362, 123] width 66 height 13
click at [0, 0] on 7 "Point of Banking (POB)" at bounding box center [0, 0] width 0 height 0
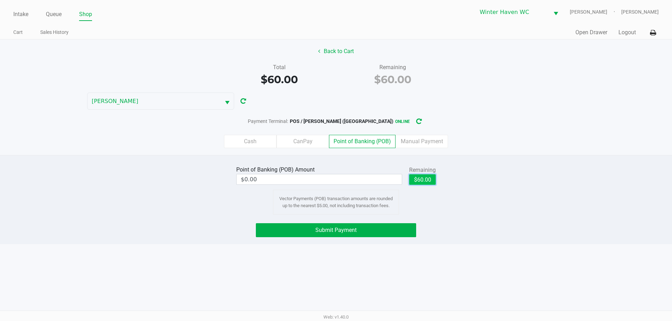
click at [427, 181] on button "$60.00" at bounding box center [422, 180] width 27 height 10
type input "$60.00"
click at [375, 232] on button "Submit Payment" at bounding box center [336, 231] width 160 height 14
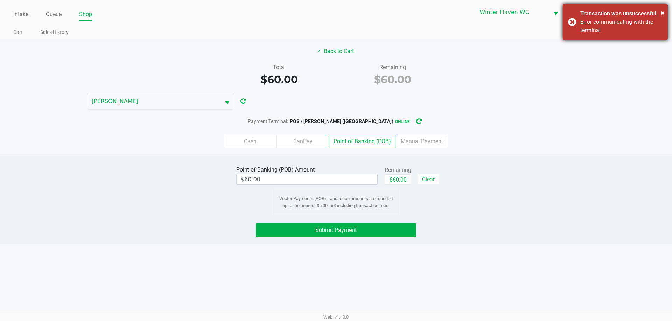
click at [568, 26] on div "× Transaction was unsuccessful Error communicating with the terminal" at bounding box center [615, 22] width 105 height 36
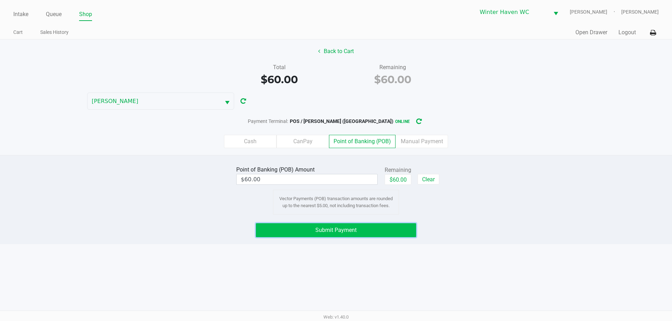
click at [380, 232] on button "Submit Payment" at bounding box center [336, 231] width 160 height 14
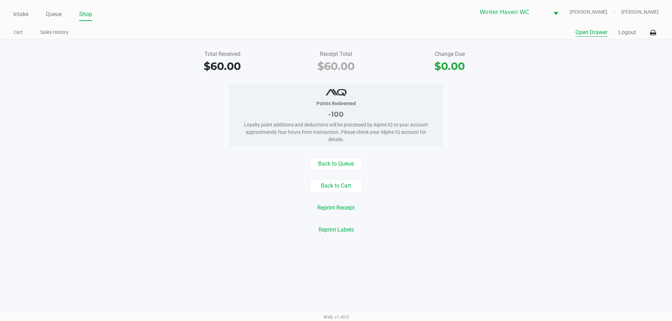
click at [594, 29] on button "Open Drawer" at bounding box center [591, 32] width 32 height 8
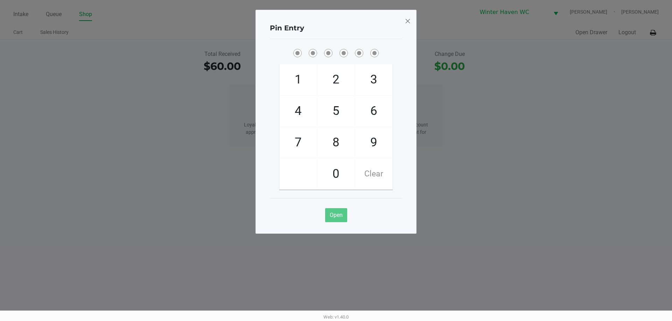
click at [594, 91] on ngb-modal-window "Pin Entry 1 4 7 2 5 8 0 3 6 9 Clear Open" at bounding box center [336, 160] width 672 height 321
checkbox input "true"
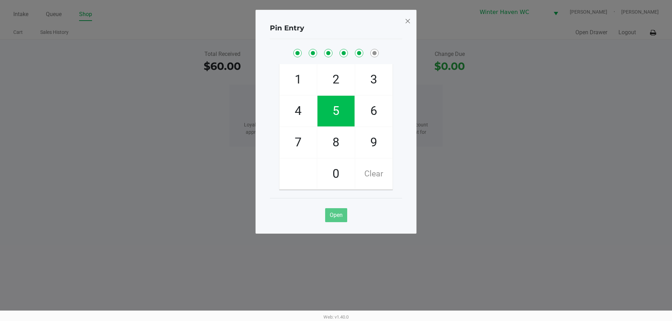
checkbox input "true"
